Goal: Task Accomplishment & Management: Manage account settings

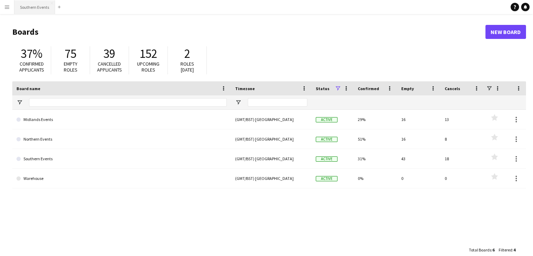
click at [36, 6] on button "Southern Events Close" at bounding box center [34, 7] width 41 height 14
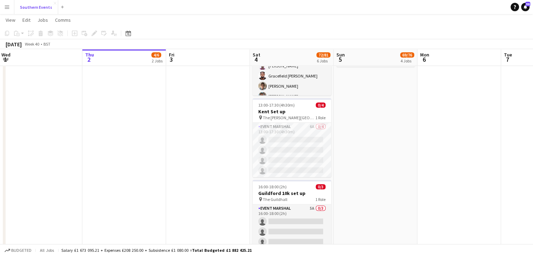
scroll to position [361, 0]
click at [304, 115] on div "pin The [PERSON_NAME] School 1 Role" at bounding box center [292, 117] width 78 height 6
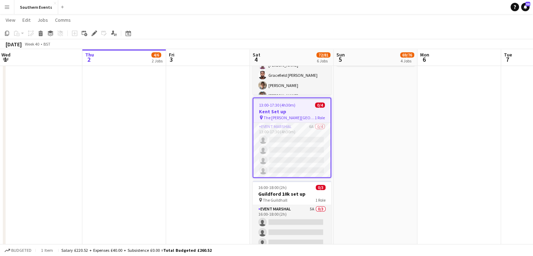
click at [292, 115] on span "The [PERSON_NAME][GEOGRAPHIC_DATA]" at bounding box center [289, 117] width 51 height 5
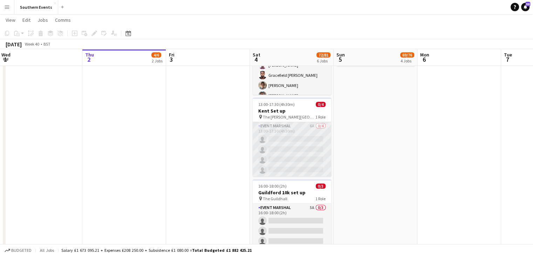
click at [290, 142] on app-card-role "Event Marshal 6A 0/4 13:00-17:30 (4h30m) single-neutral-actions single-neutral-…" at bounding box center [292, 149] width 78 height 54
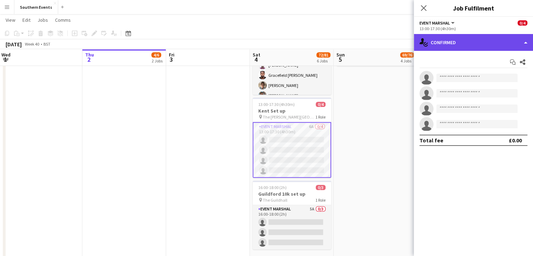
click at [439, 50] on div "single-neutral-actions-check-2 Confirmed" at bounding box center [473, 42] width 119 height 17
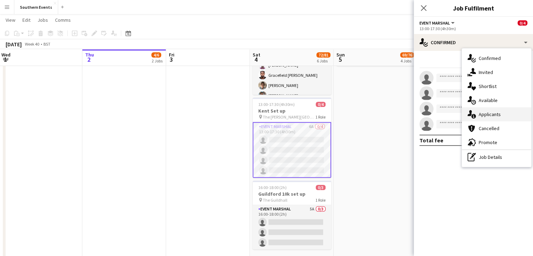
click at [481, 111] on span "Applicants" at bounding box center [490, 114] width 22 height 6
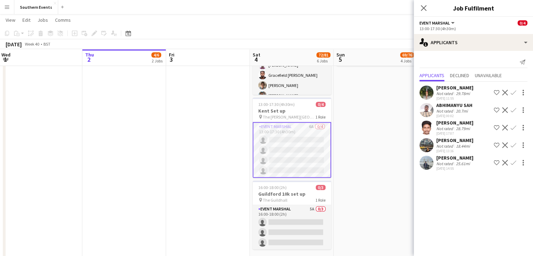
click at [442, 94] on div "Not rated" at bounding box center [445, 93] width 18 height 5
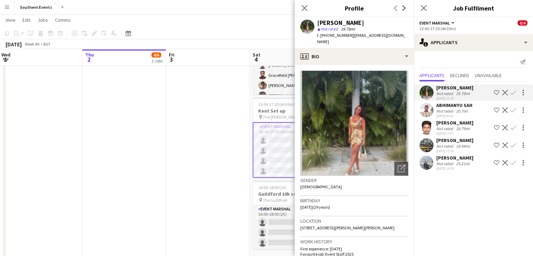
click at [456, 108] on div "20.7mi" at bounding box center [462, 110] width 15 height 5
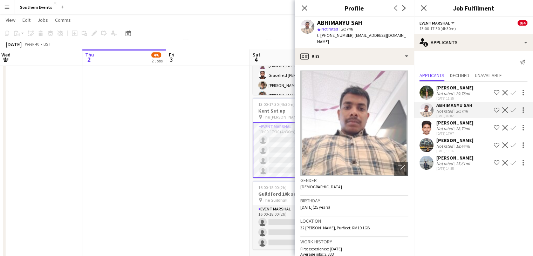
click at [453, 126] on div "Not rated" at bounding box center [445, 128] width 18 height 5
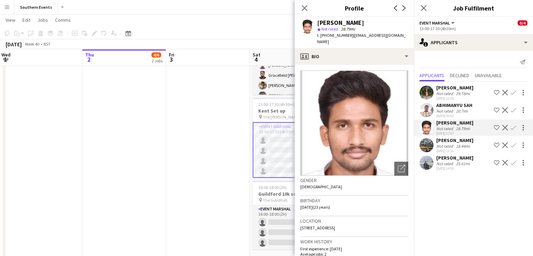
click at [450, 141] on div "[PERSON_NAME]" at bounding box center [454, 140] width 37 height 6
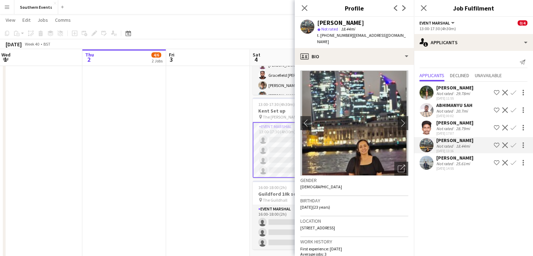
click at [450, 159] on div "[PERSON_NAME]" at bounding box center [454, 158] width 37 height 6
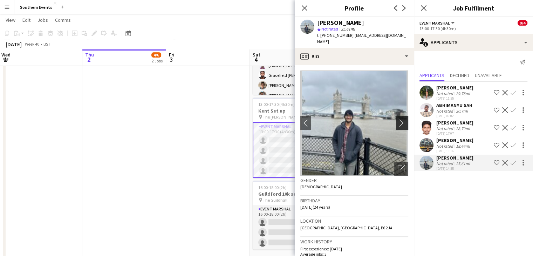
click at [399, 119] on app-icon "chevron-right" at bounding box center [403, 122] width 11 height 7
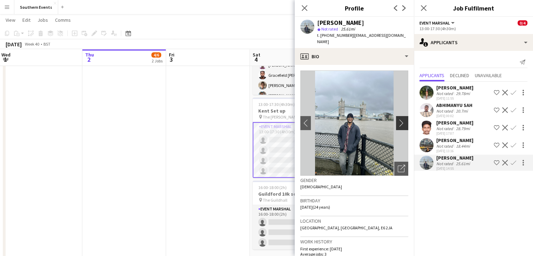
click at [399, 119] on app-icon "chevron-right" at bounding box center [403, 122] width 11 height 7
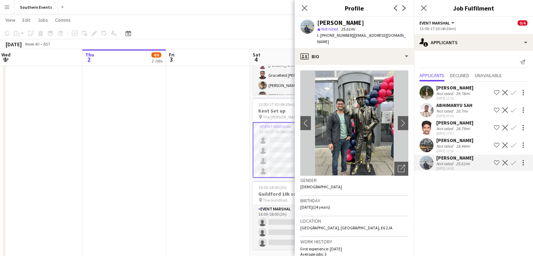
drag, startPoint x: 430, startPoint y: 142, endPoint x: 457, endPoint y: 139, distance: 27.1
drag, startPoint x: 457, startPoint y: 139, endPoint x: 272, endPoint y: 16, distance: 222.6
click at [272, 16] on app-page-menu "View Day view expanded Day view collapsed Month view Date picker Jump to [DATE]…" at bounding box center [266, 20] width 533 height 13
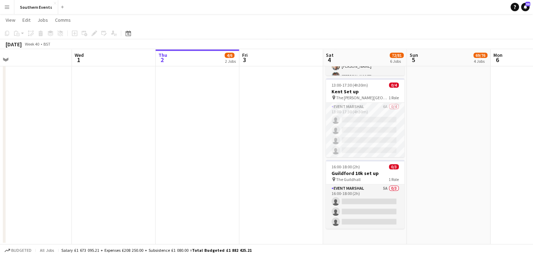
scroll to position [0, 264]
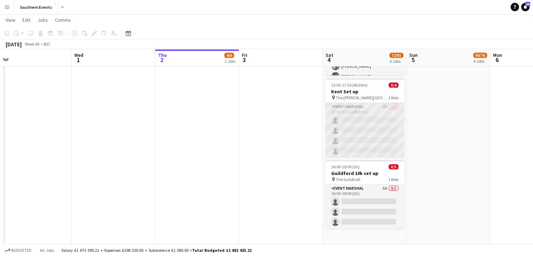
click at [367, 127] on app-card-role "Event Marshal 6A 0/4 13:00-17:30 (4h30m) single-neutral-actions single-neutral-…" at bounding box center [365, 130] width 78 height 54
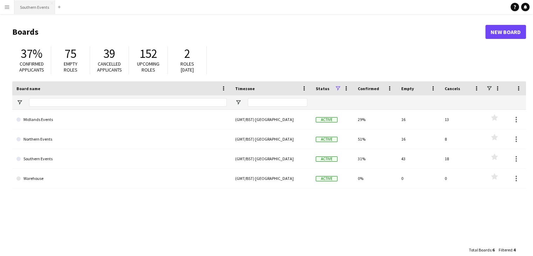
click at [39, 7] on button "Southern Events Close" at bounding box center [34, 7] width 41 height 14
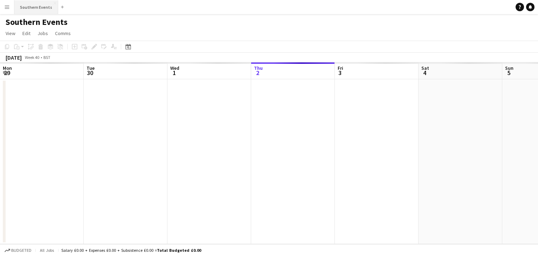
scroll to position [0, 168]
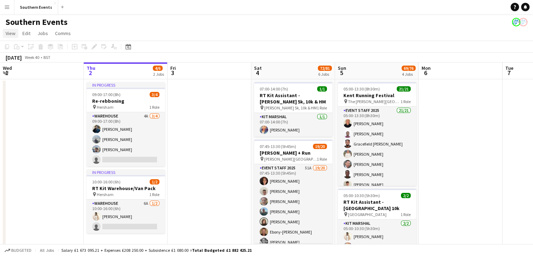
click at [9, 35] on span "View" at bounding box center [11, 33] width 10 height 6
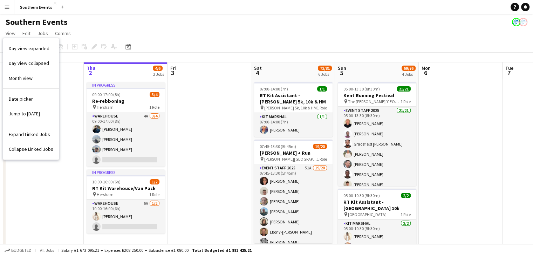
click at [3, 11] on button "Menu" at bounding box center [7, 7] width 14 height 14
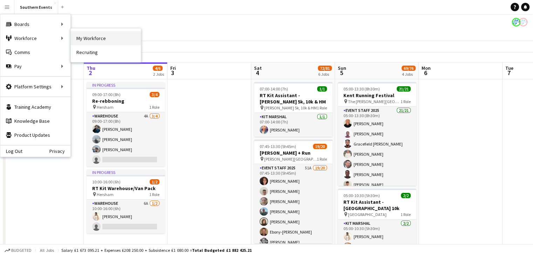
click at [101, 39] on link "My Workforce" at bounding box center [106, 38] width 70 height 14
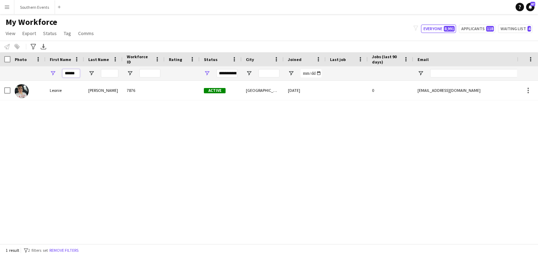
click at [74, 74] on input "******" at bounding box center [71, 73] width 18 height 8
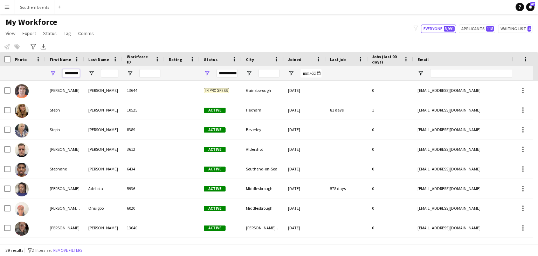
type input "*********"
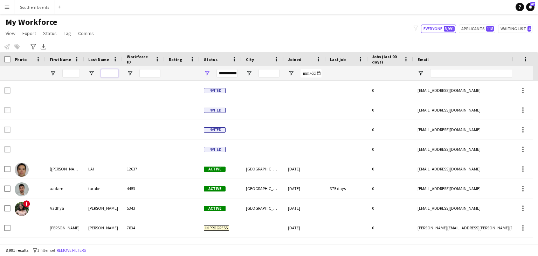
click at [107, 73] on input "Last Name Filter Input" at bounding box center [110, 73] width 18 height 8
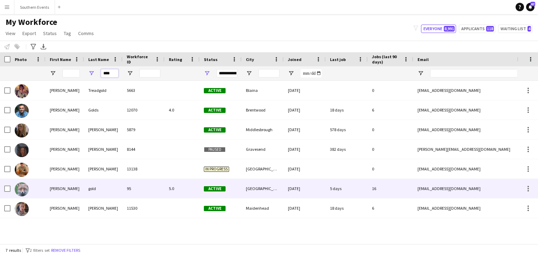
type input "****"
click at [104, 192] on div "gold" at bounding box center [103, 188] width 39 height 19
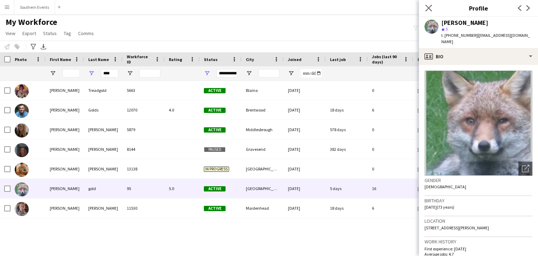
click at [425, 6] on app-icon "Close pop-in" at bounding box center [429, 8] width 10 height 10
